Goal: Task Accomplishment & Management: Manage account settings

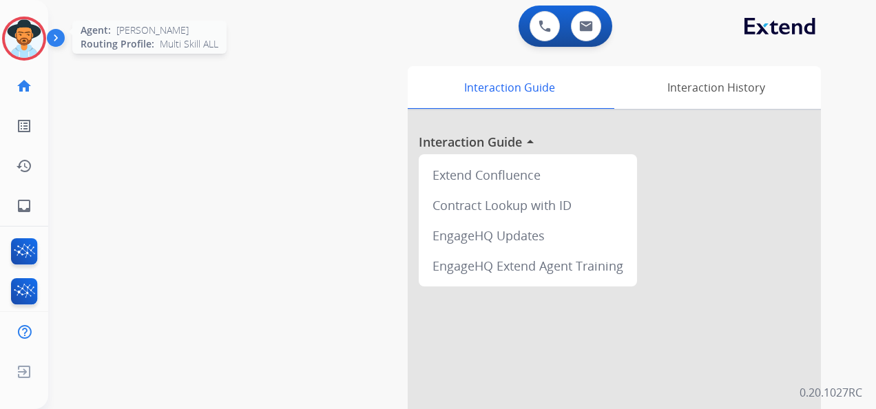
click at [32, 34] on img at bounding box center [24, 38] width 39 height 39
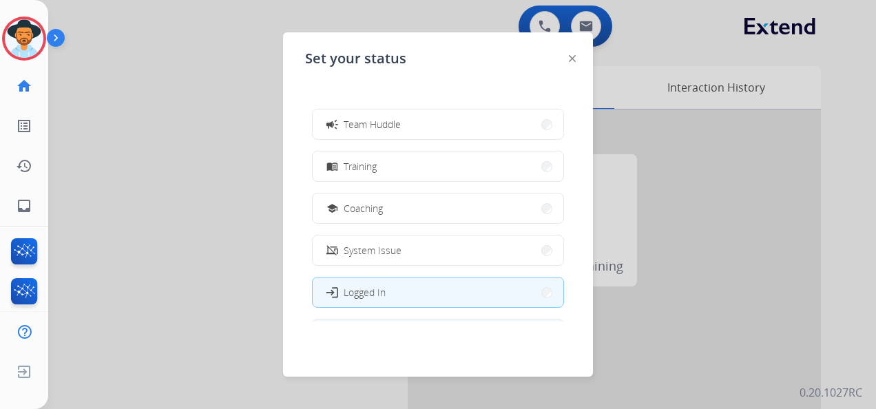
scroll to position [218, 0]
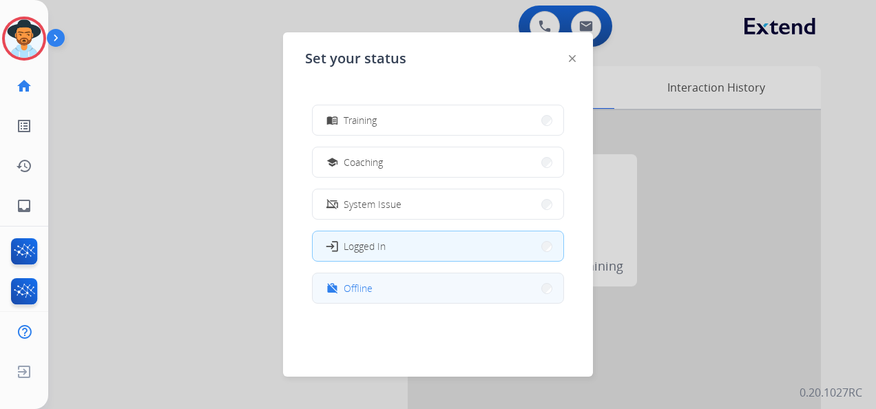
click at [364, 291] on span "Offline" at bounding box center [358, 288] width 29 height 14
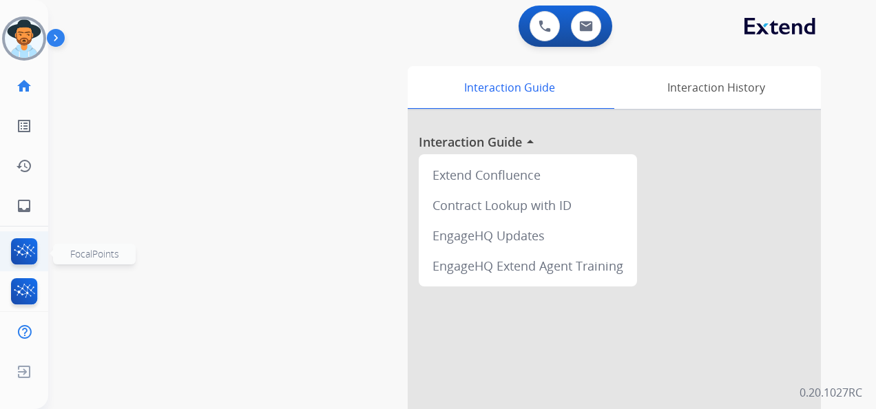
click at [33, 248] on img at bounding box center [24, 254] width 32 height 32
click at [30, 242] on img at bounding box center [24, 254] width 32 height 32
